Goal: Download file/media

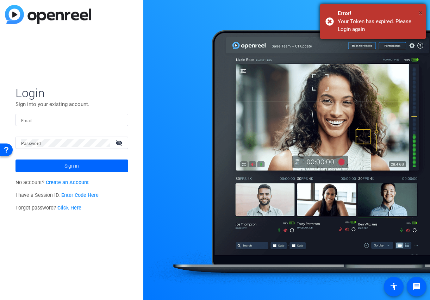
click at [421, 11] on span "×" at bounding box center [421, 12] width 4 height 8
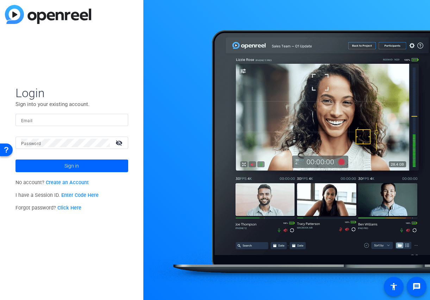
click at [65, 118] on input "Email" at bounding box center [71, 120] width 101 height 8
type input "[PERSON_NAME][EMAIL_ADDRESS][DOMAIN_NAME]"
click at [32, 144] on mat-label "Password" at bounding box center [31, 143] width 20 height 5
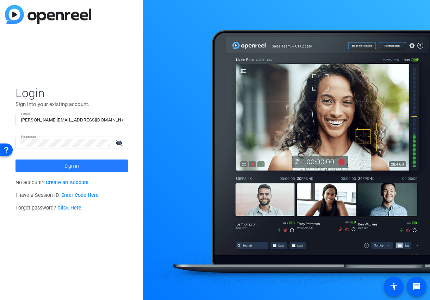
click at [70, 168] on span "Sign in" at bounding box center [71, 166] width 14 height 18
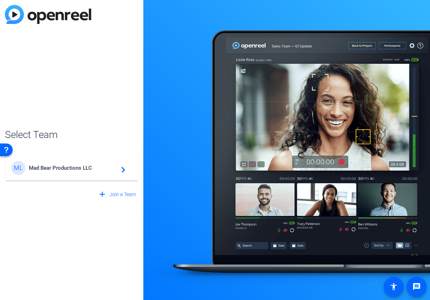
click at [70, 168] on span "Mad Bear Productions LLC" at bounding box center [73, 168] width 88 height 6
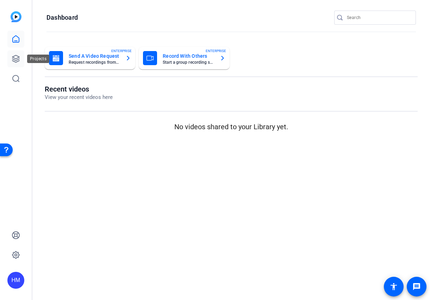
click at [16, 58] on icon at bounding box center [15, 58] width 7 height 7
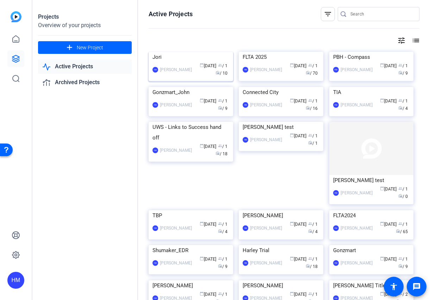
click at [207, 52] on img at bounding box center [191, 52] width 85 height 0
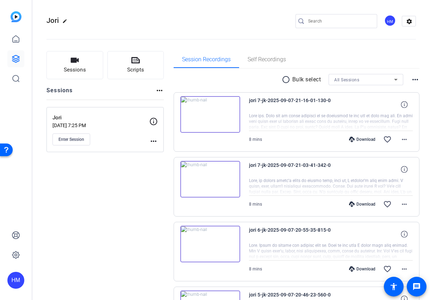
click at [282, 78] on mat-icon "radio_button_unchecked" at bounding box center [287, 79] width 11 height 8
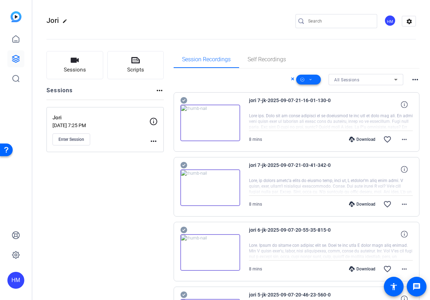
click at [310, 80] on span at bounding box center [308, 79] width 25 height 17
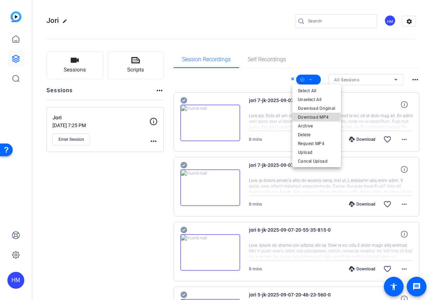
click at [309, 116] on span "Download MP4" at bounding box center [316, 117] width 37 height 8
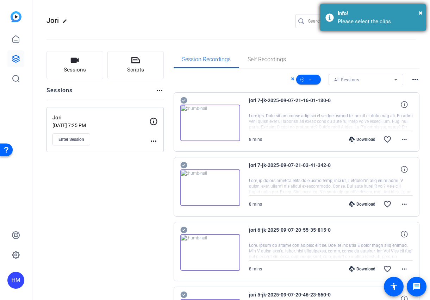
click at [418, 13] on div "Info!" at bounding box center [379, 14] width 83 height 8
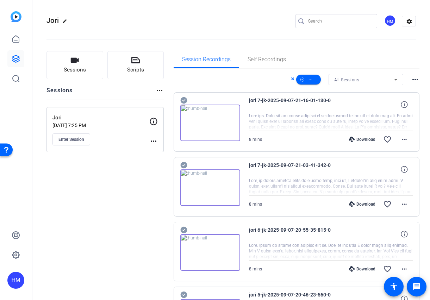
click at [183, 103] on icon at bounding box center [183, 100] width 7 height 7
click at [183, 167] on icon at bounding box center [183, 165] width 7 height 7
click at [184, 232] on icon at bounding box center [183, 230] width 7 height 7
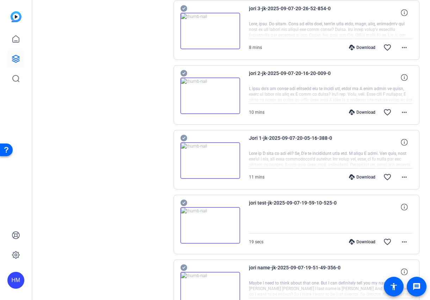
scroll to position [467, 0]
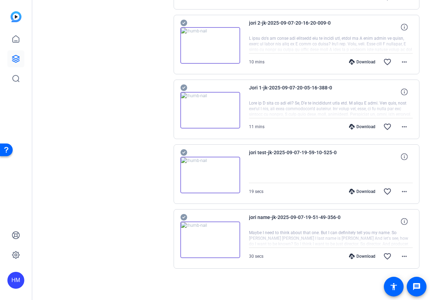
click at [183, 218] on icon at bounding box center [183, 217] width 7 height 7
click at [183, 148] on div "jori test-jk-2025-09-07-19-59-10-525-0 19 secs Download favorite_border more_ho…" at bounding box center [297, 174] width 246 height 60
click at [183, 156] on icon at bounding box center [183, 152] width 7 height 8
click at [184, 87] on icon at bounding box center [183, 88] width 7 height 7
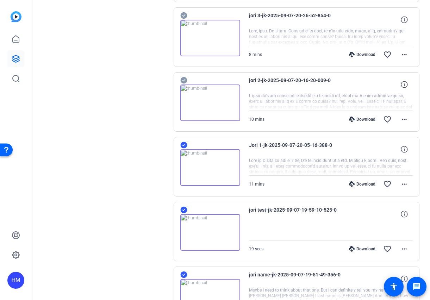
click at [184, 79] on icon at bounding box center [183, 80] width 7 height 7
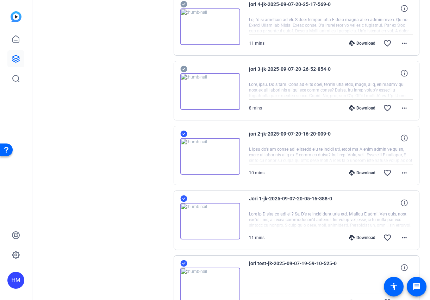
click at [183, 67] on icon at bounding box center [183, 69] width 7 height 7
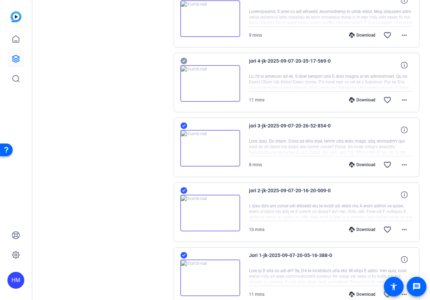
click at [184, 59] on icon at bounding box center [183, 61] width 7 height 7
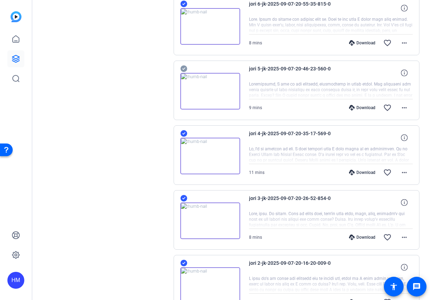
click at [184, 66] on icon at bounding box center [183, 69] width 7 height 7
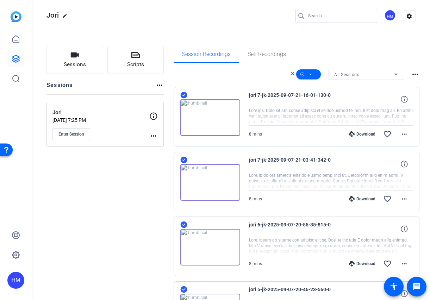
scroll to position [0, 0]
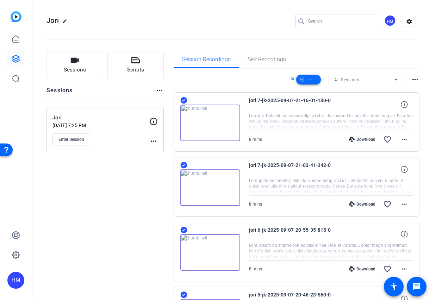
click at [312, 78] on span at bounding box center [308, 79] width 25 height 17
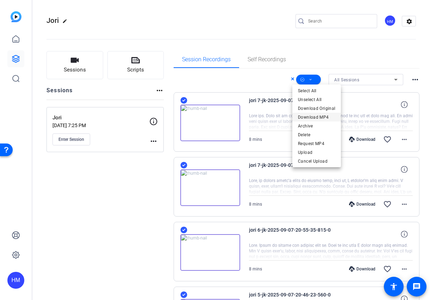
click at [306, 116] on span "Download MP4" at bounding box center [316, 117] width 37 height 8
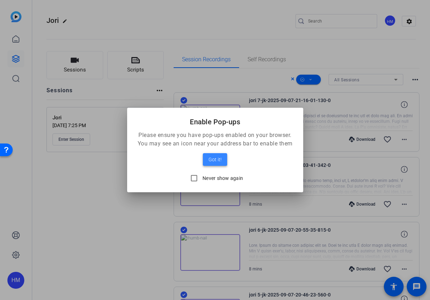
click at [214, 160] on span "Got it!" at bounding box center [215, 159] width 13 height 8
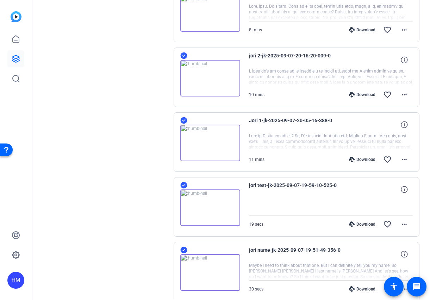
scroll to position [467, 0]
